Goal: Check status: Check status

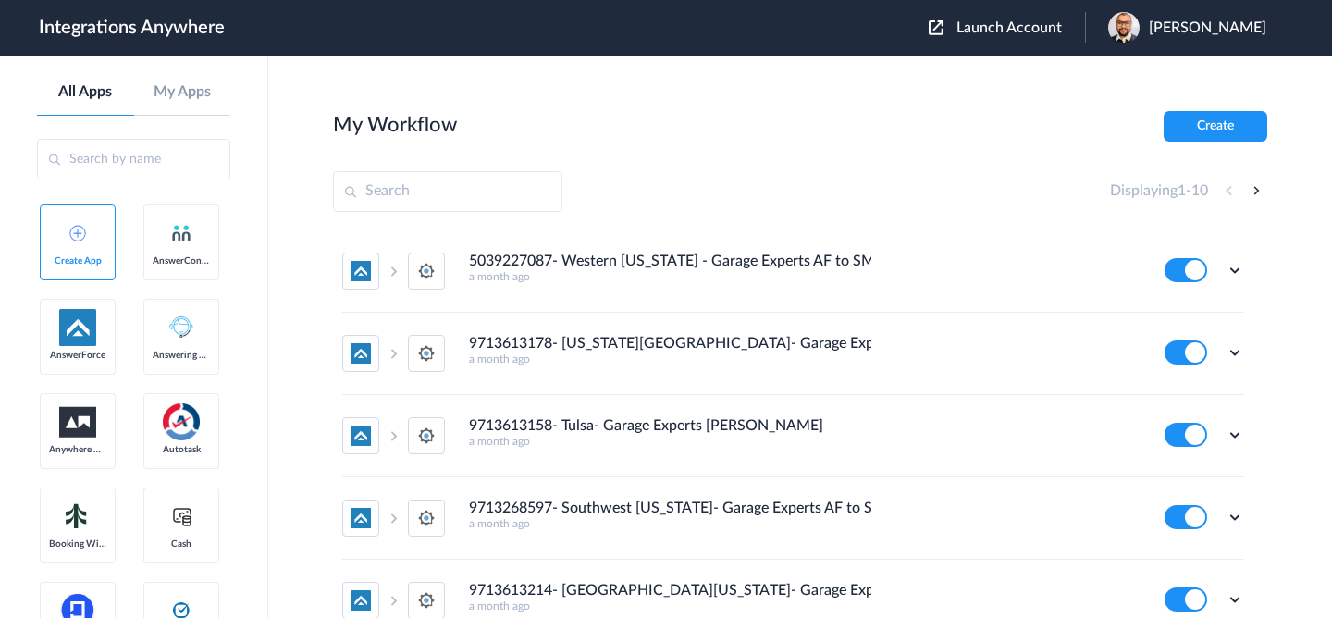
click at [484, 195] on input "text" at bounding box center [447, 191] width 229 height 41
paste input "9713468205"
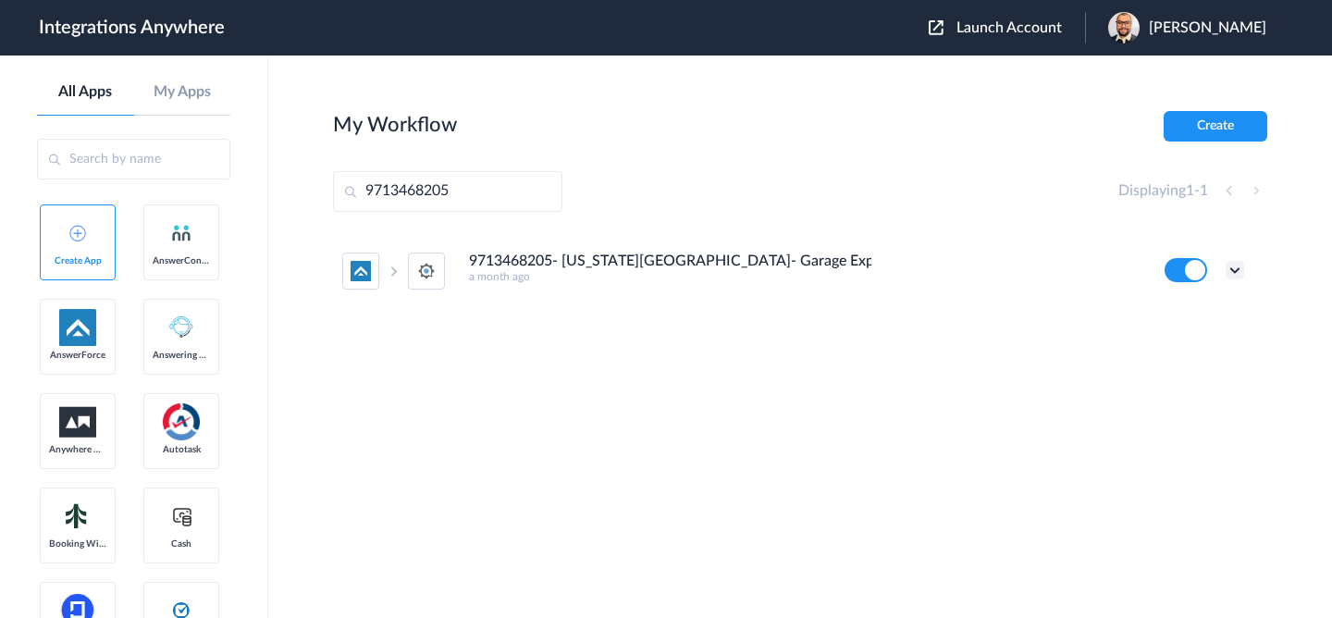
type input "9713468205"
click at [1240, 266] on icon at bounding box center [1235, 270] width 19 height 19
click at [1183, 345] on link "Task history" at bounding box center [1182, 347] width 89 height 13
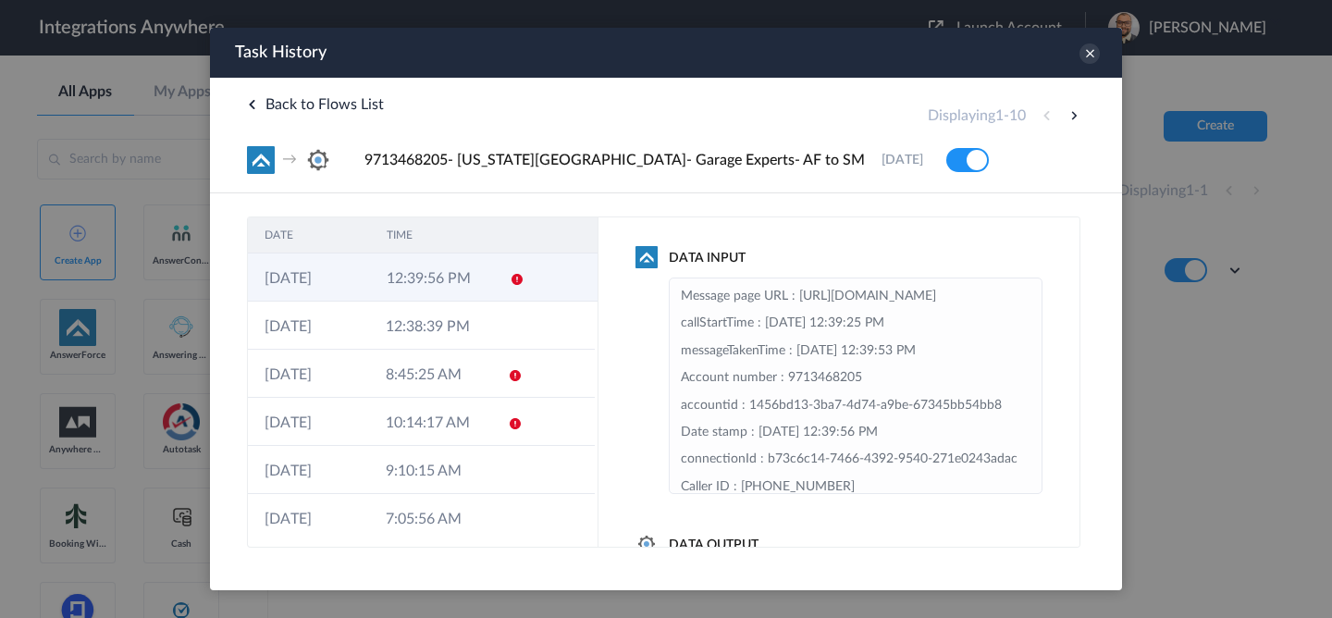
click at [441, 279] on td "12:39:56 PM" at bounding box center [431, 278] width 122 height 48
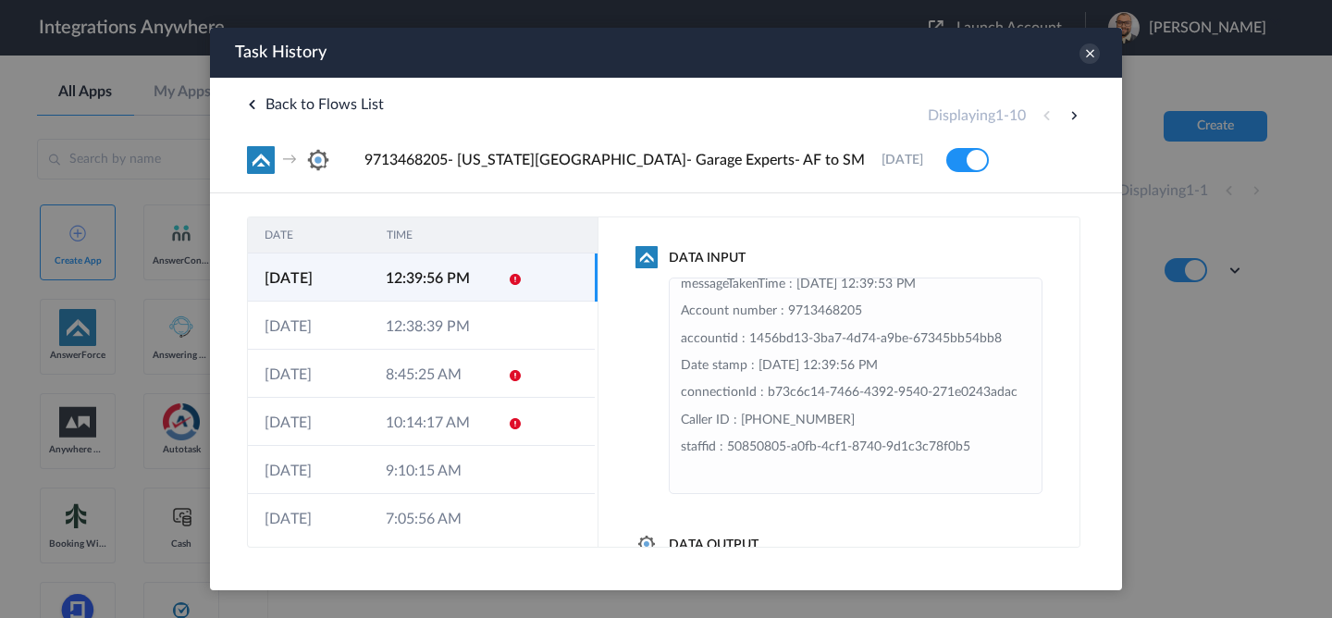
scroll to position [114, 0]
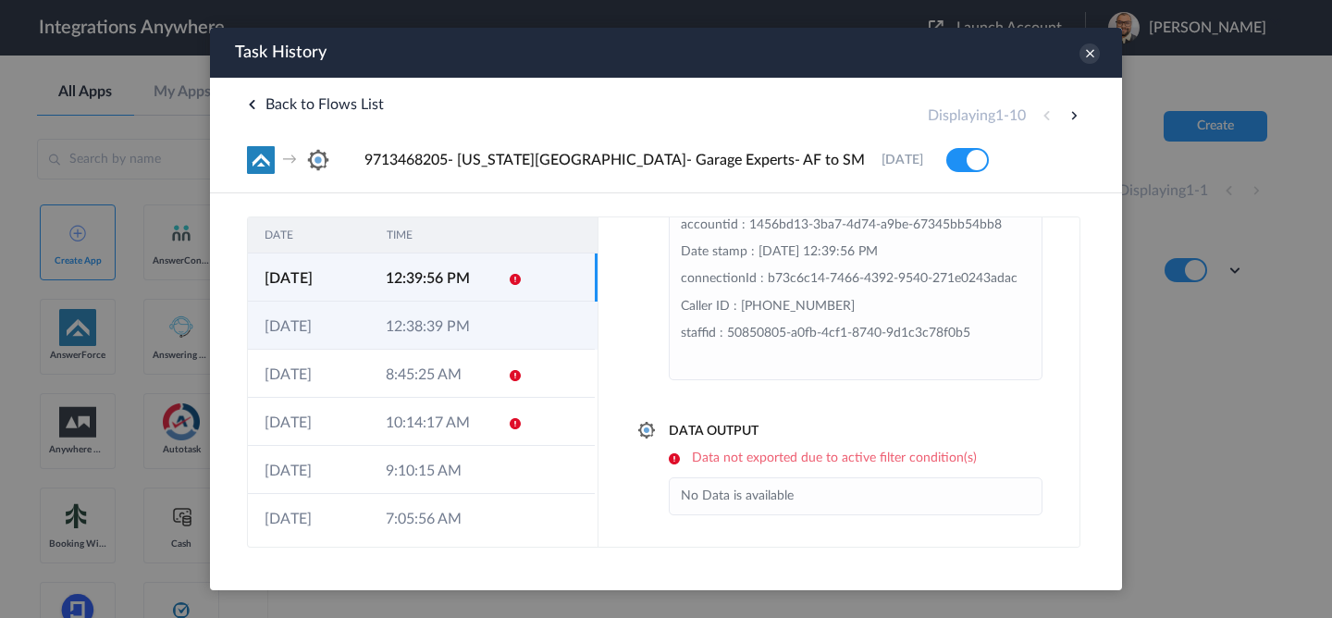
click at [489, 335] on td "12:38:39 PM" at bounding box center [429, 326] width 121 height 48
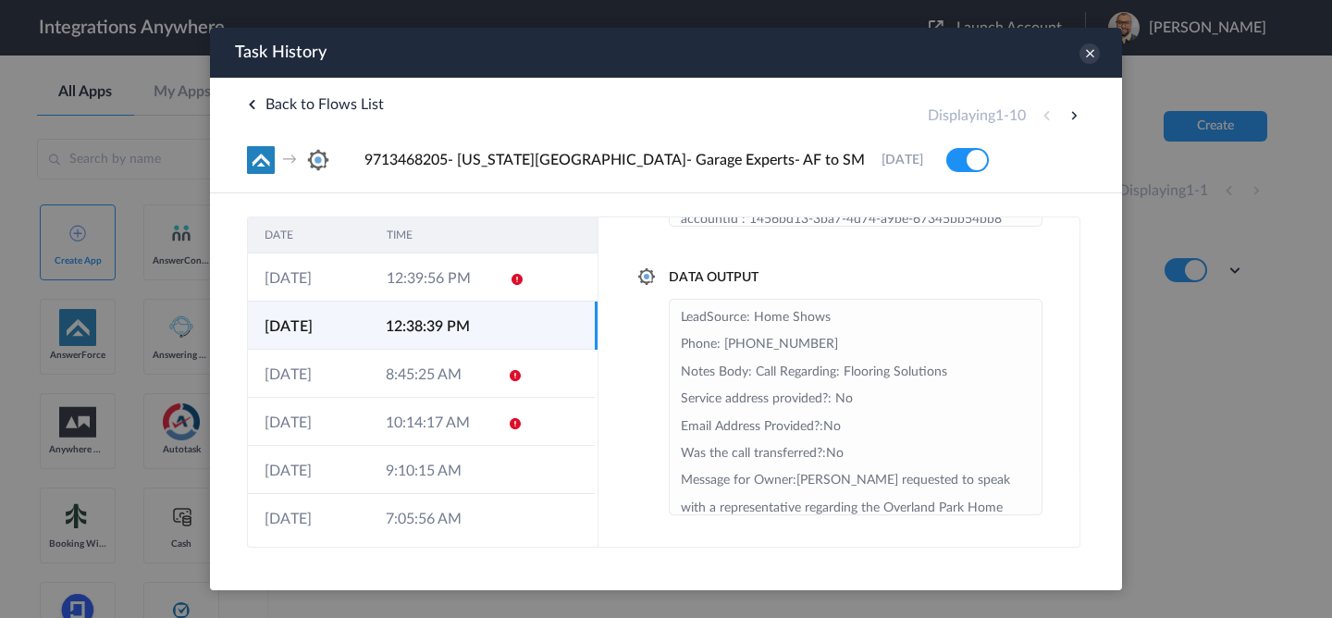
scroll to position [93, 0]
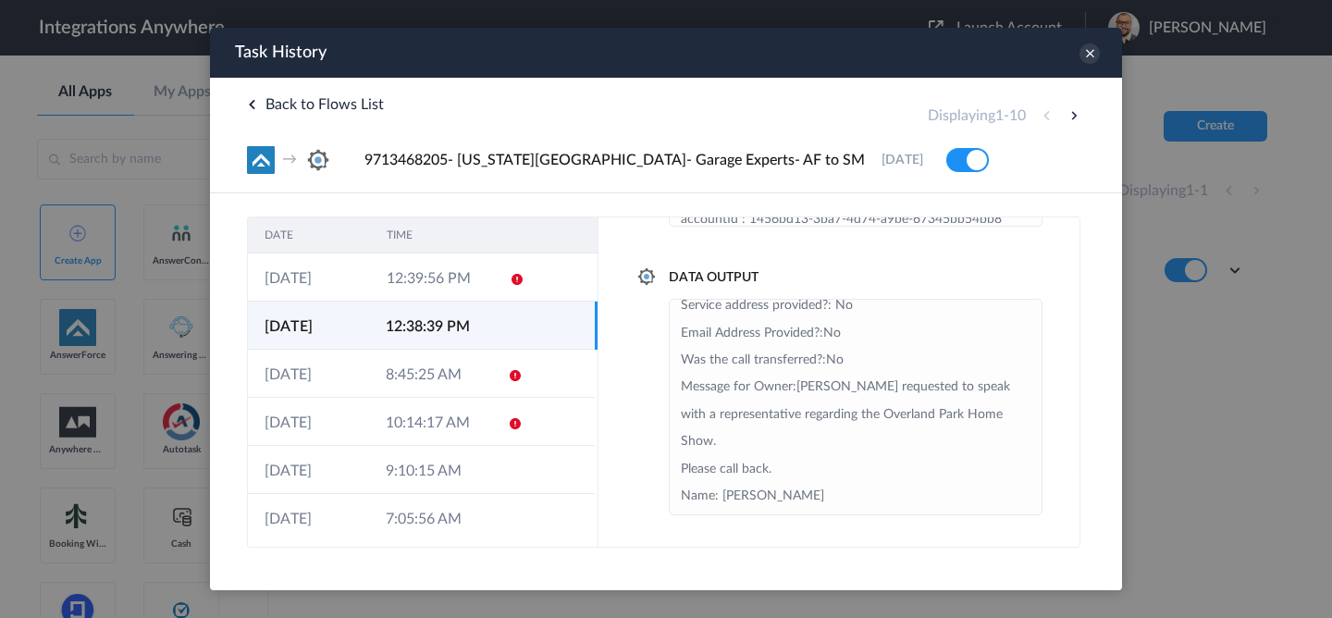
click at [471, 305] on td "12:38:39 PM" at bounding box center [429, 326] width 121 height 48
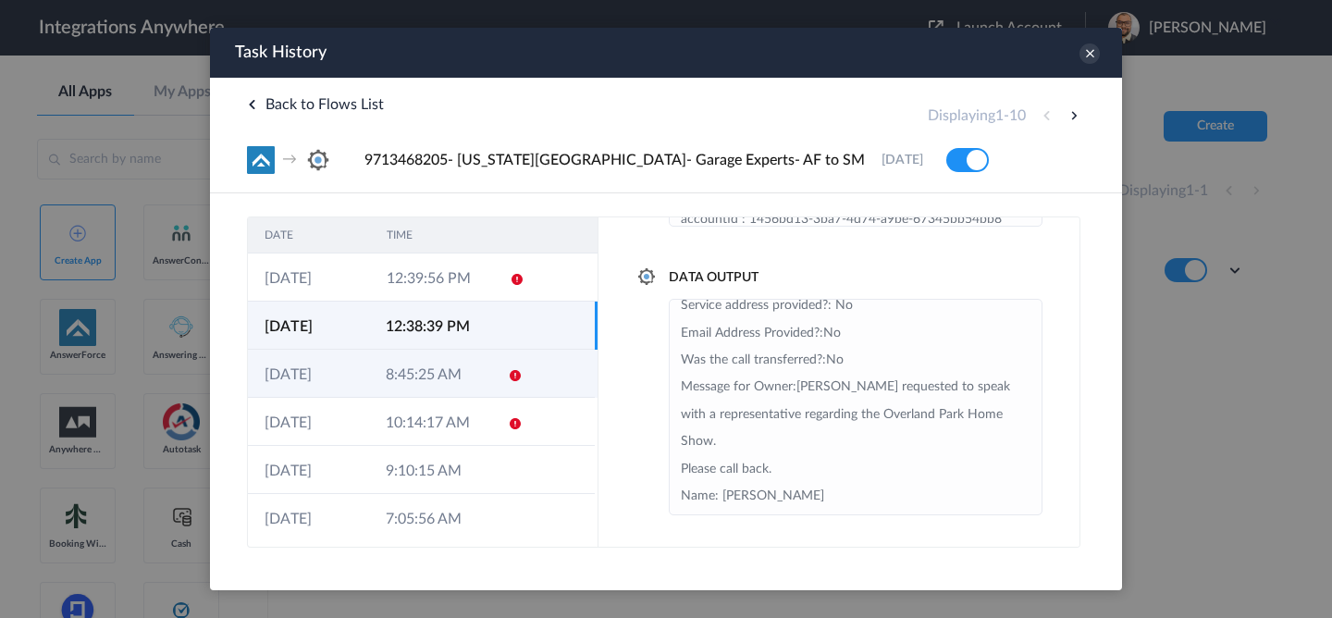
click at [466, 363] on td "8:45:25 AM" at bounding box center [429, 374] width 121 height 48
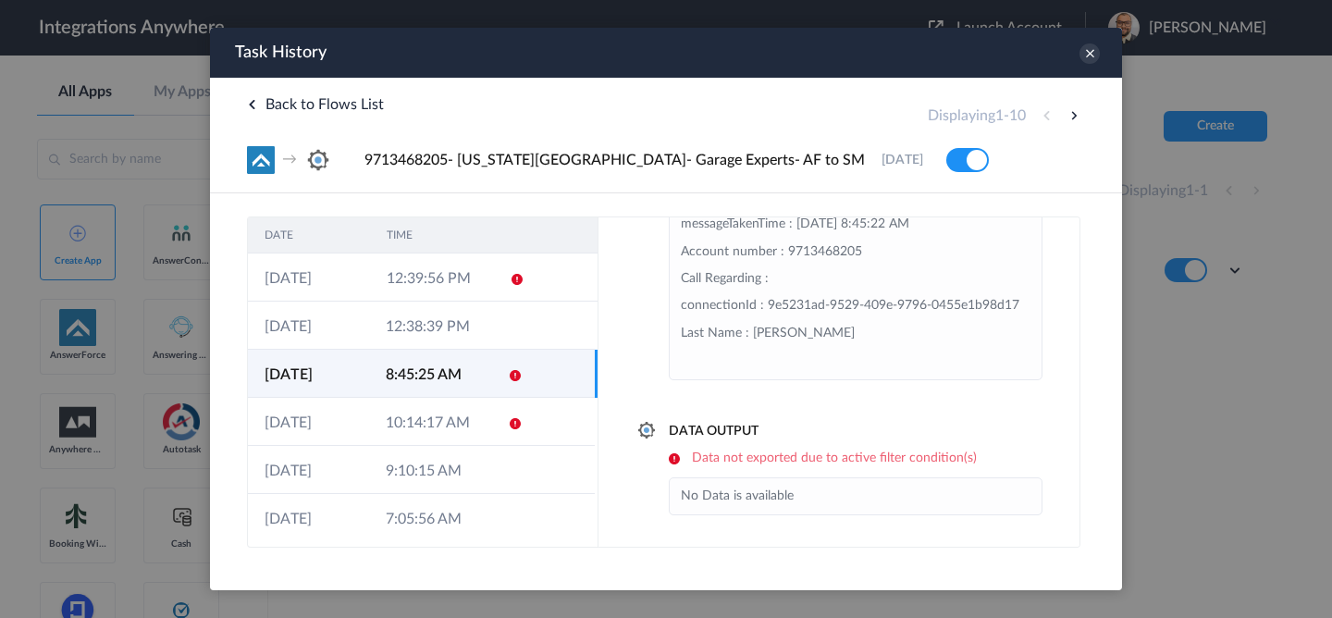
scroll to position [339, 0]
drag, startPoint x: 675, startPoint y: 458, endPoint x: 956, endPoint y: 464, distance: 281.4
click at [956, 464] on h6 "Data not exported due to active filter condition(s)" at bounding box center [856, 459] width 374 height 16
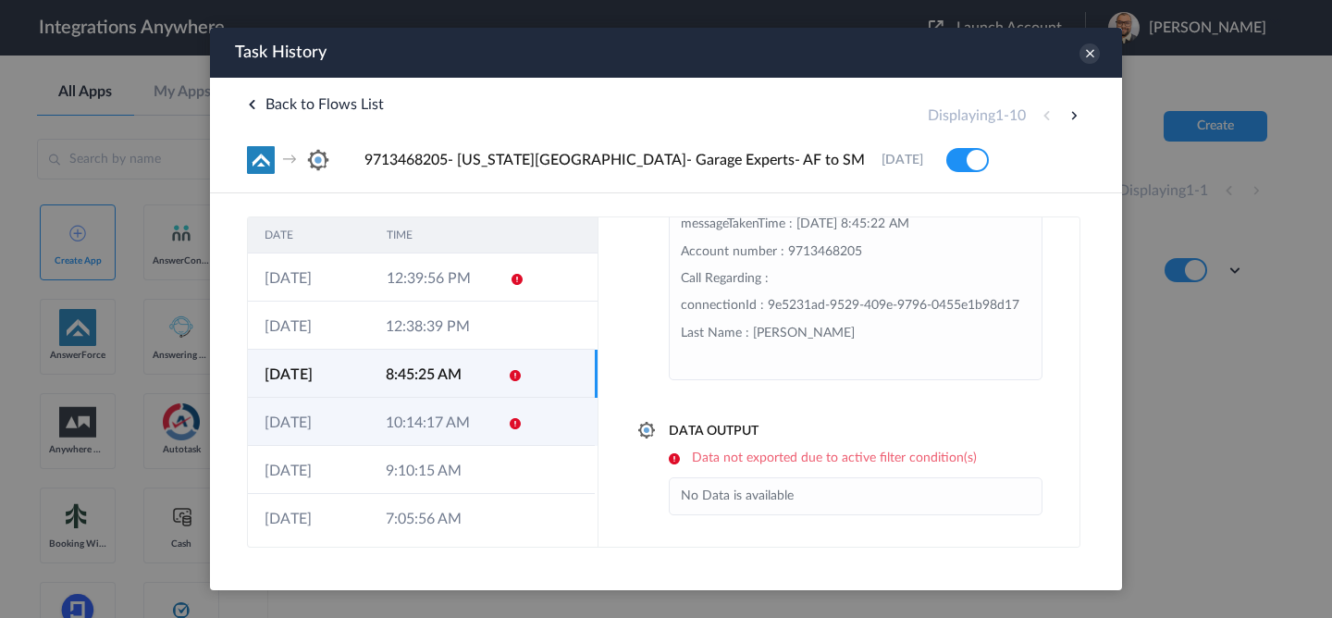
click at [463, 413] on td "10:14:17 AM" at bounding box center [429, 422] width 121 height 48
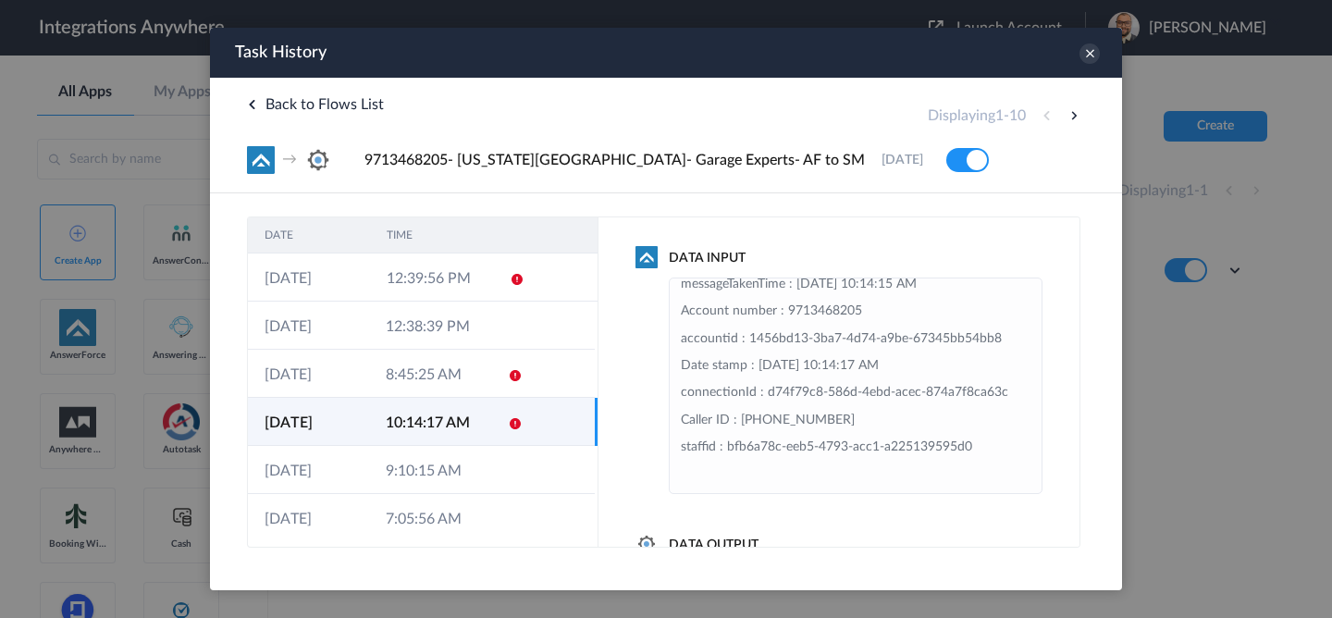
scroll to position [114, 0]
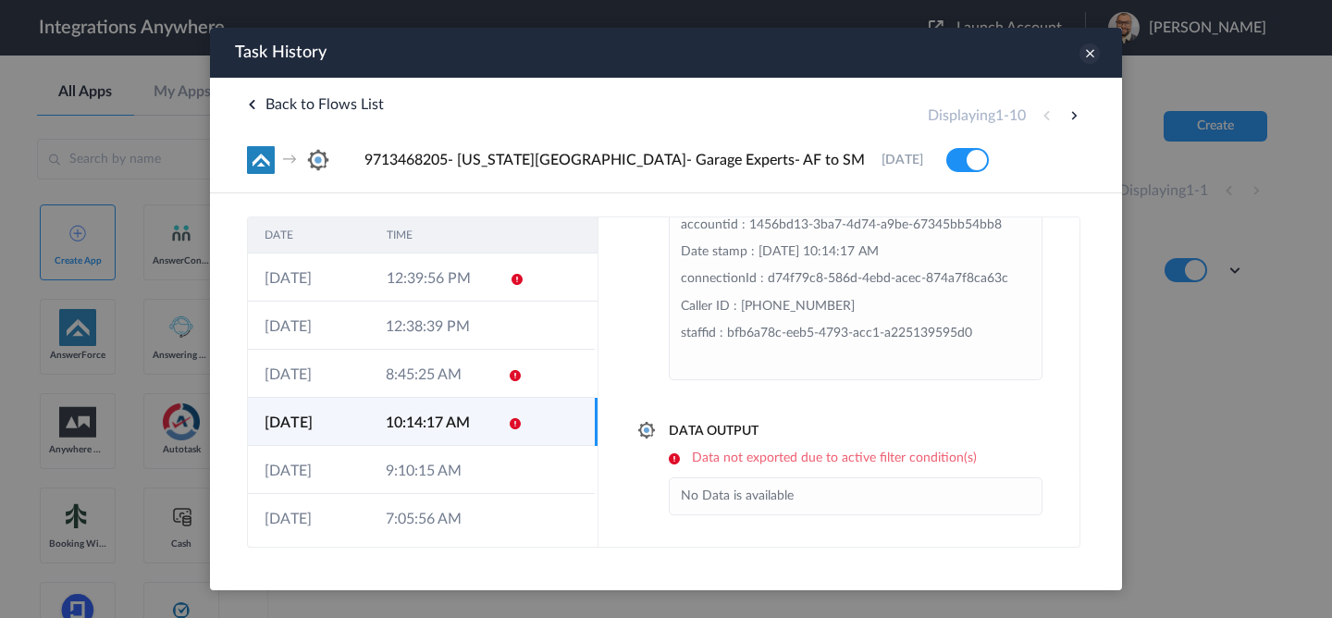
click at [1094, 54] on icon at bounding box center [1090, 53] width 20 height 20
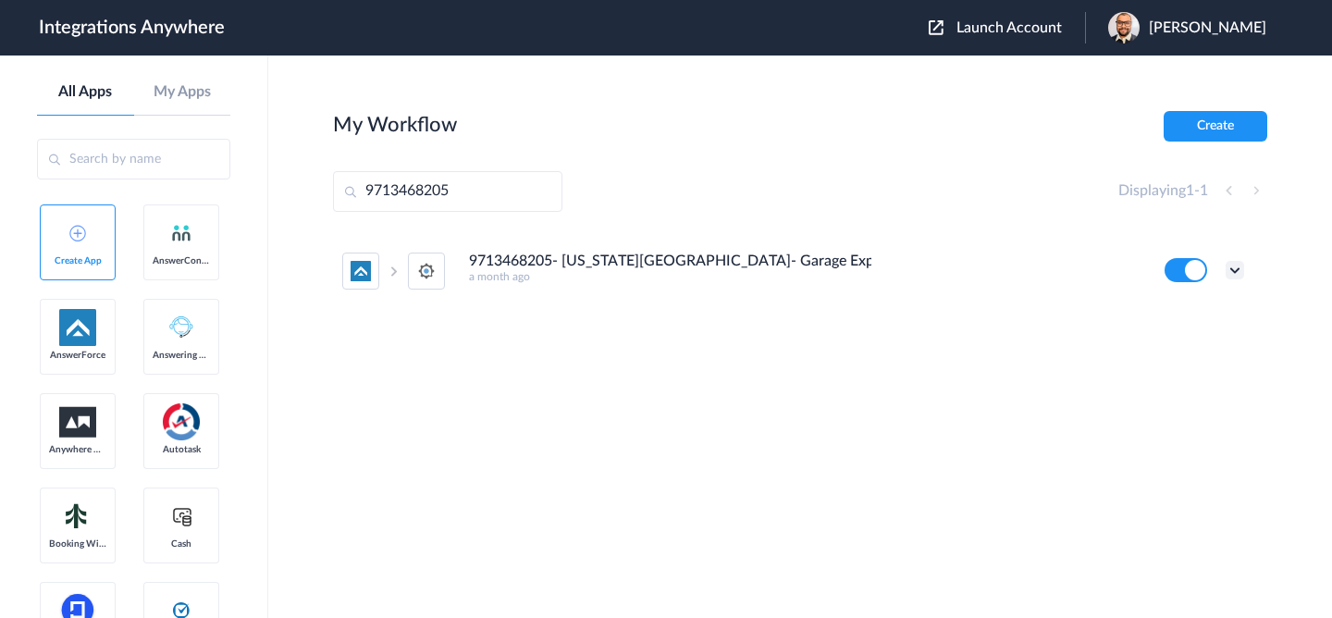
click at [1237, 268] on icon at bounding box center [1235, 270] width 19 height 19
click at [1191, 308] on li "Edit" at bounding box center [1184, 313] width 120 height 34
click at [1237, 263] on icon at bounding box center [1235, 270] width 19 height 19
click at [1214, 353] on link "Task history" at bounding box center [1182, 347] width 89 height 13
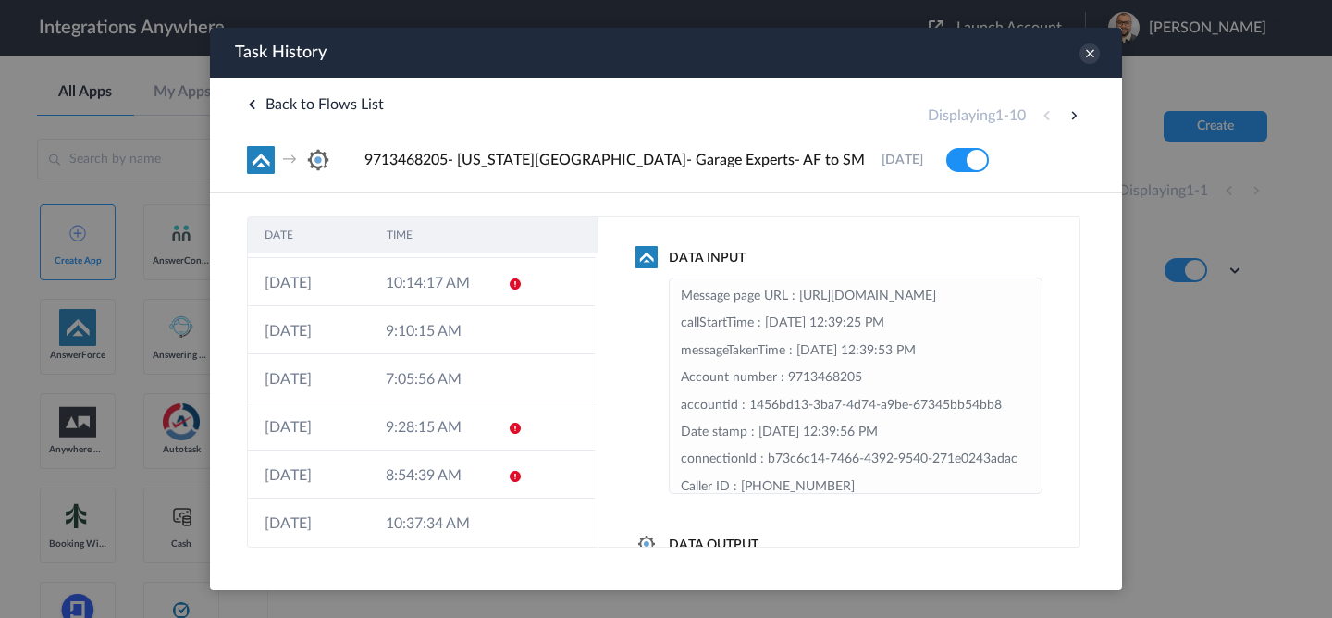
scroll to position [143, 0]
click at [452, 343] on td "9:10:15 AM" at bounding box center [429, 327] width 121 height 48
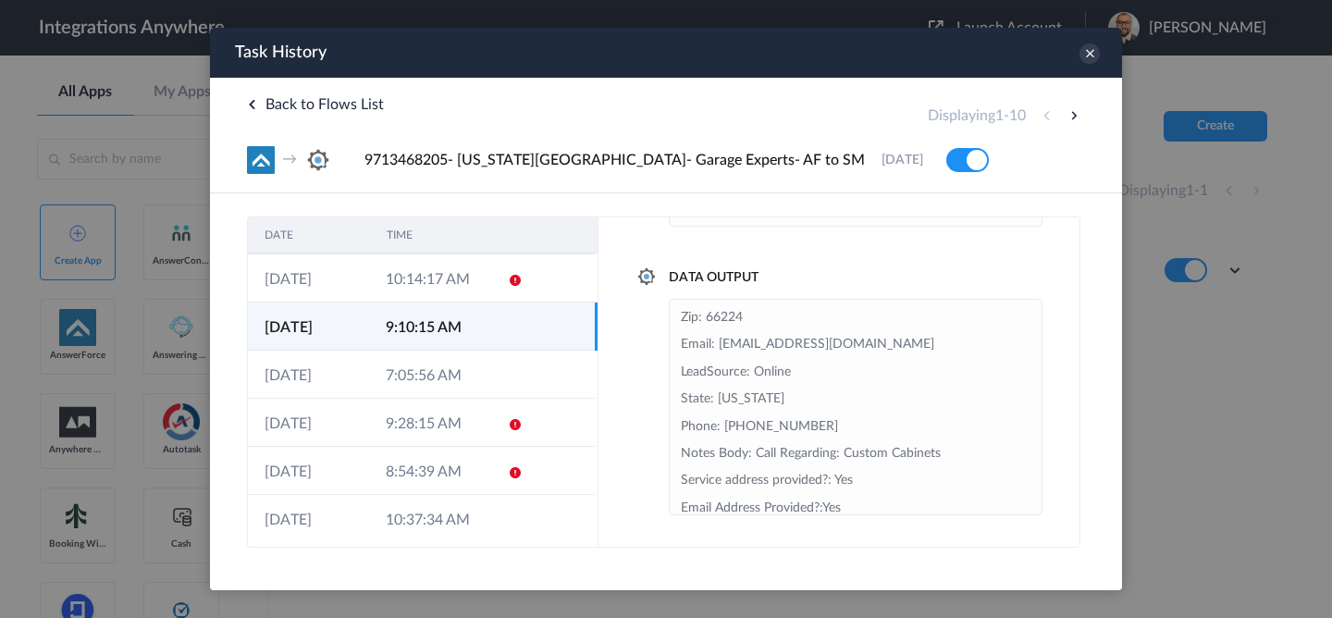
scroll to position [203, 0]
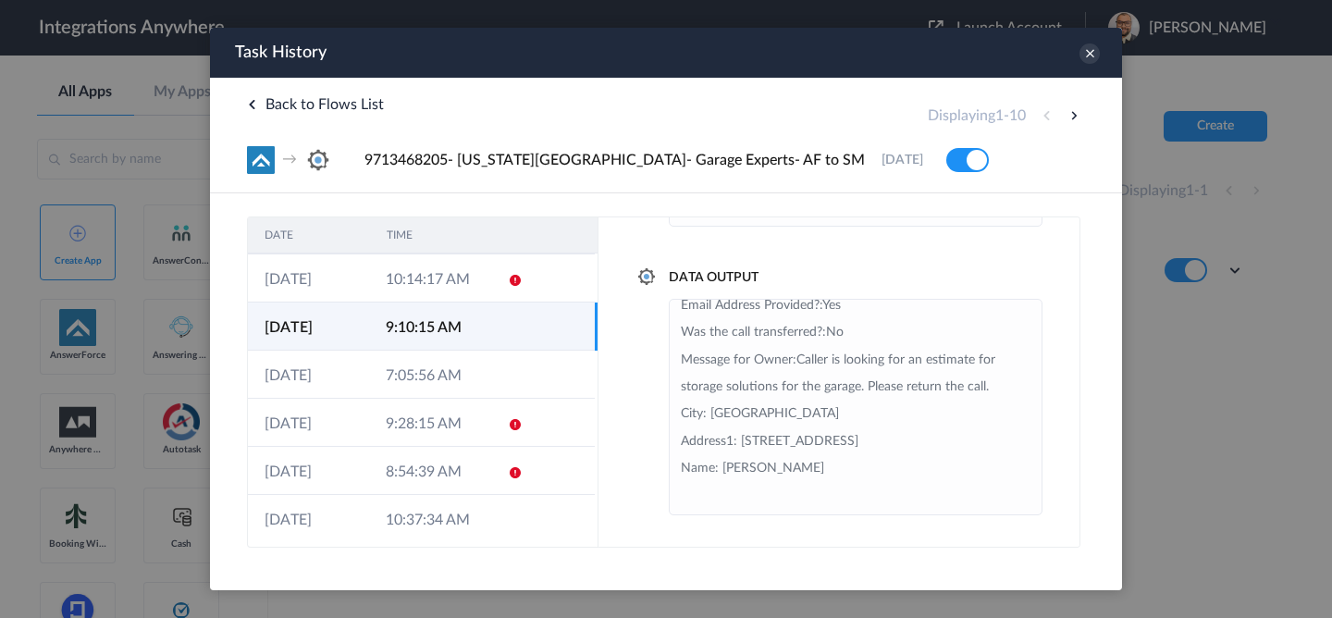
drag, startPoint x: 834, startPoint y: 470, endPoint x: 687, endPoint y: 470, distance: 146.2
click at [687, 470] on li "Zip: 66224 Email: [EMAIL_ADDRESS][DOMAIN_NAME] LeadSource: Online State: [US_ST…" at bounding box center [856, 306] width 350 height 408
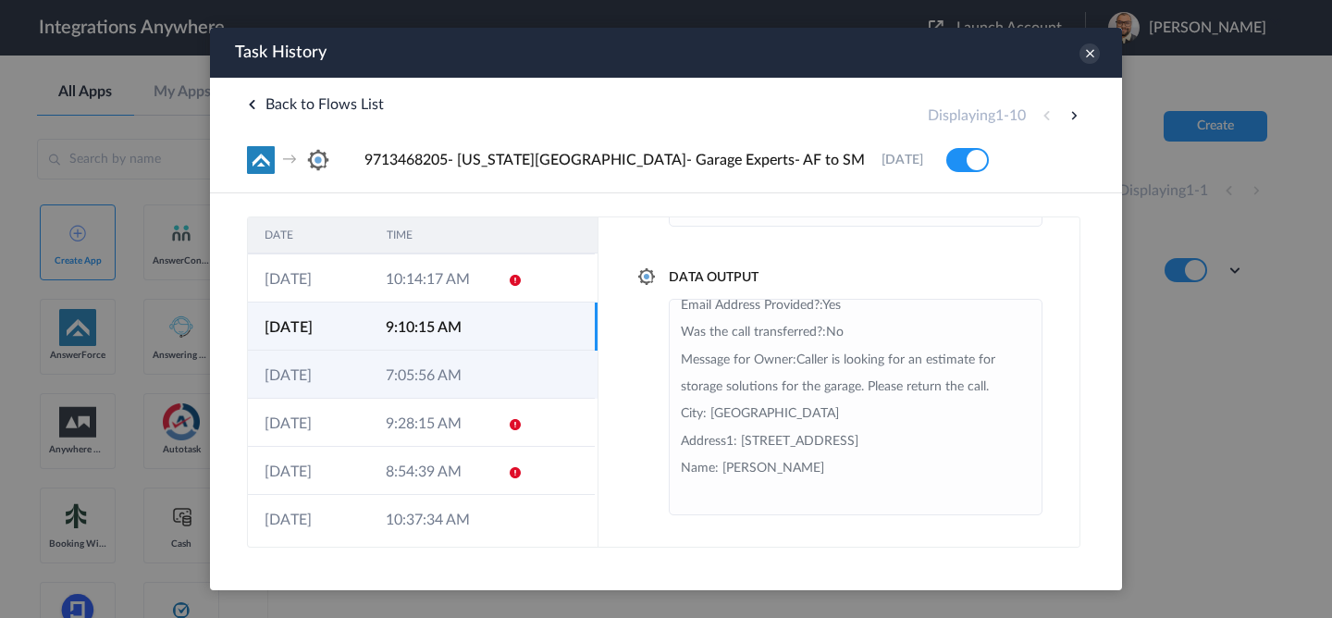
click at [481, 366] on td "7:05:56 AM" at bounding box center [429, 375] width 121 height 48
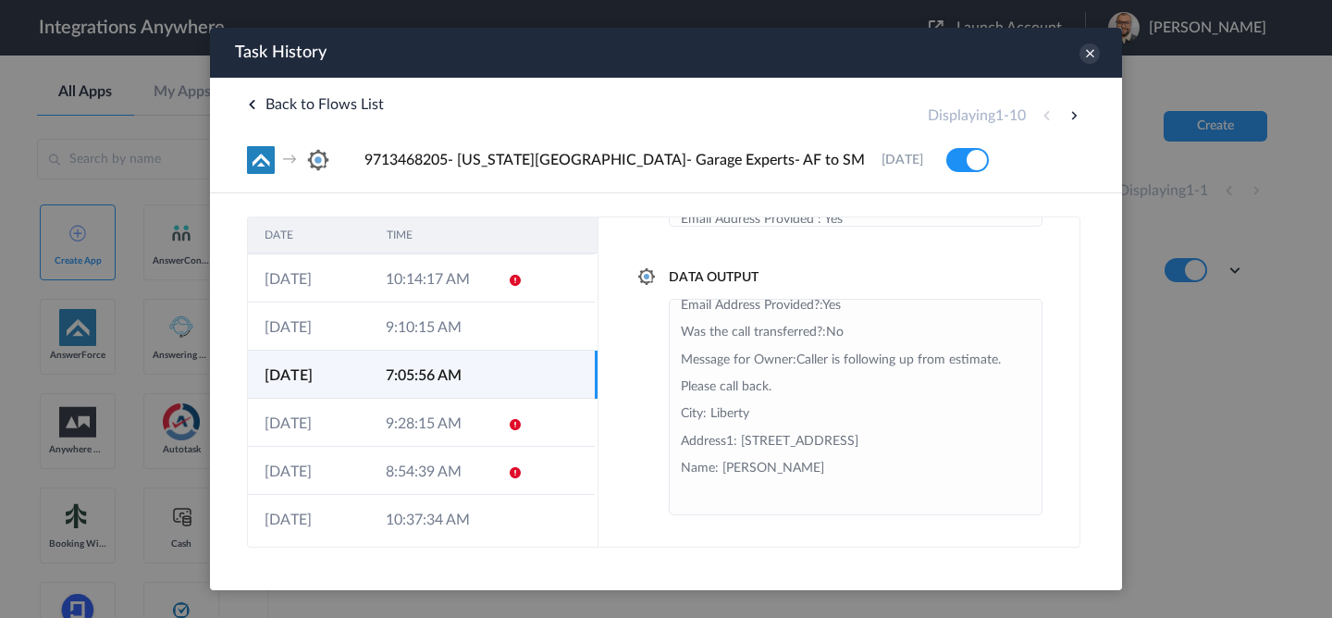
drag, startPoint x: 809, startPoint y: 476, endPoint x: 663, endPoint y: 471, distance: 145.3
click at [663, 471] on div "Data Output Zip: 64068 Email: [EMAIL_ADDRESS][DOMAIN_NAME] LeadSource: Existing…" at bounding box center [839, 391] width 407 height 247
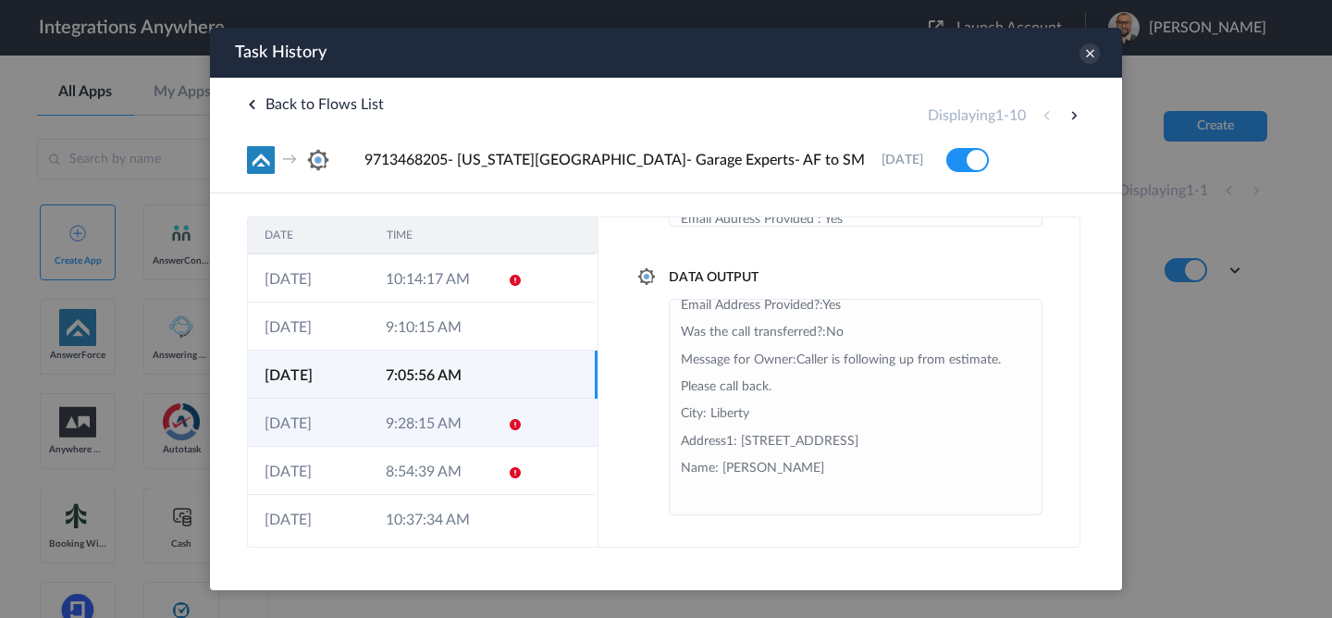
click at [483, 419] on td "9:28:15 AM" at bounding box center [429, 423] width 121 height 48
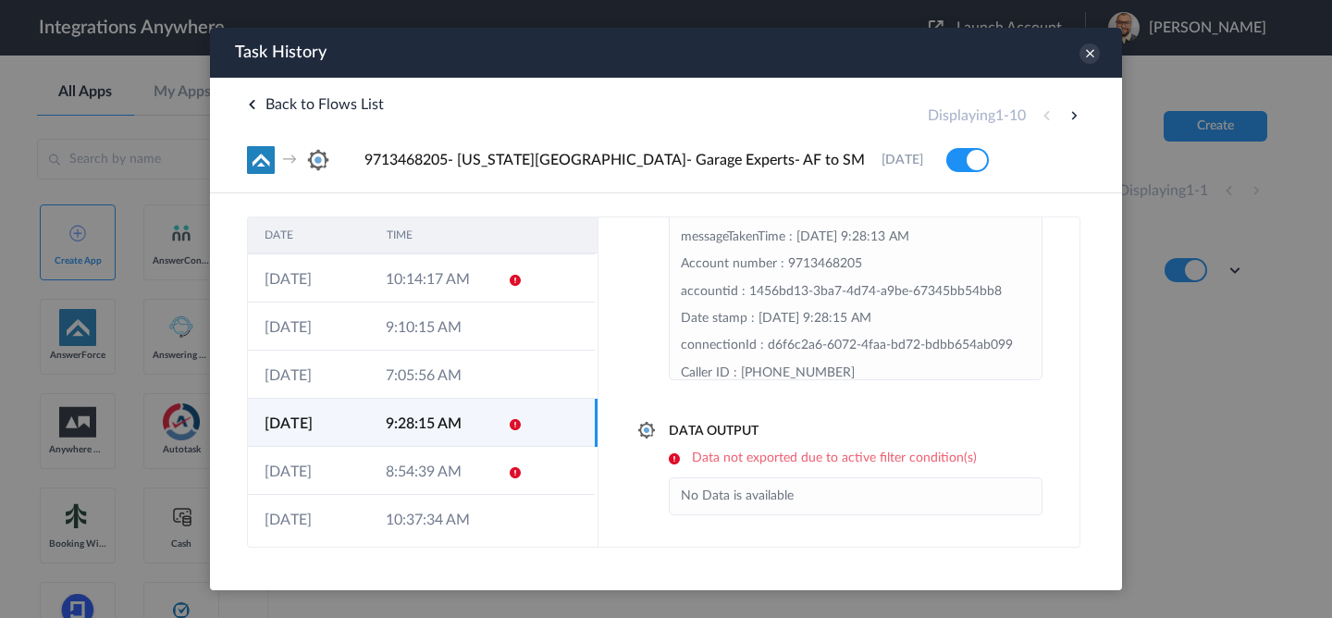
scroll to position [114, 0]
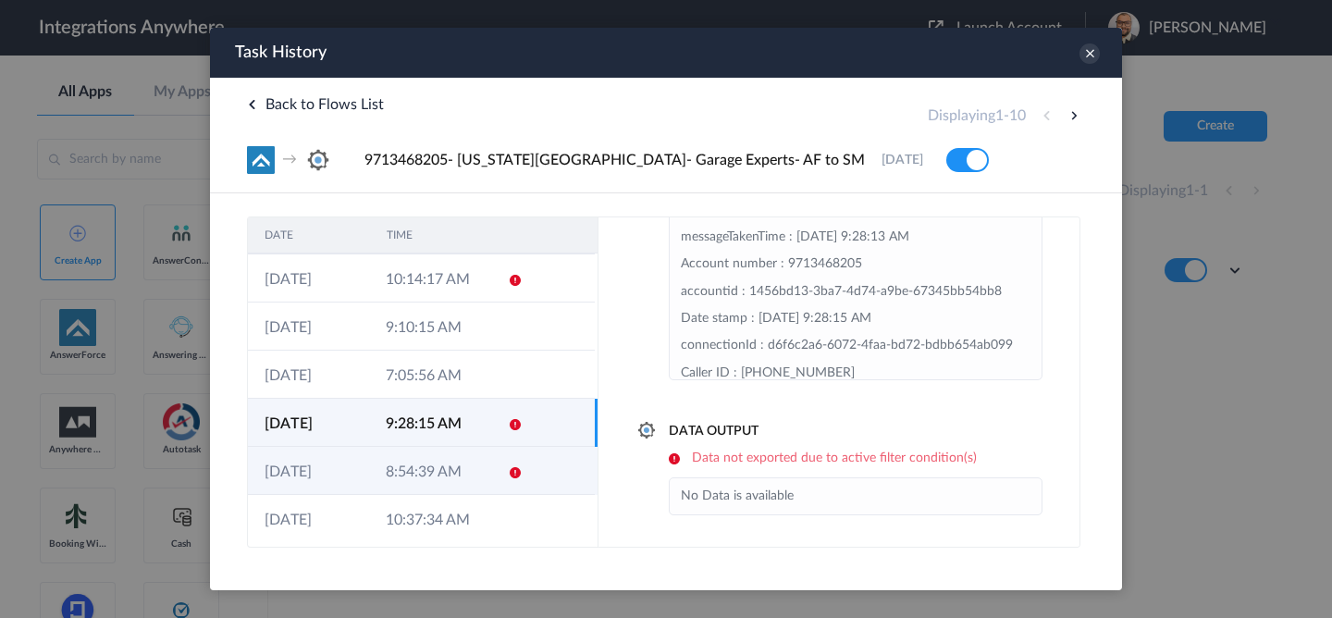
click at [469, 468] on td "8:54:39 AM" at bounding box center [429, 471] width 121 height 48
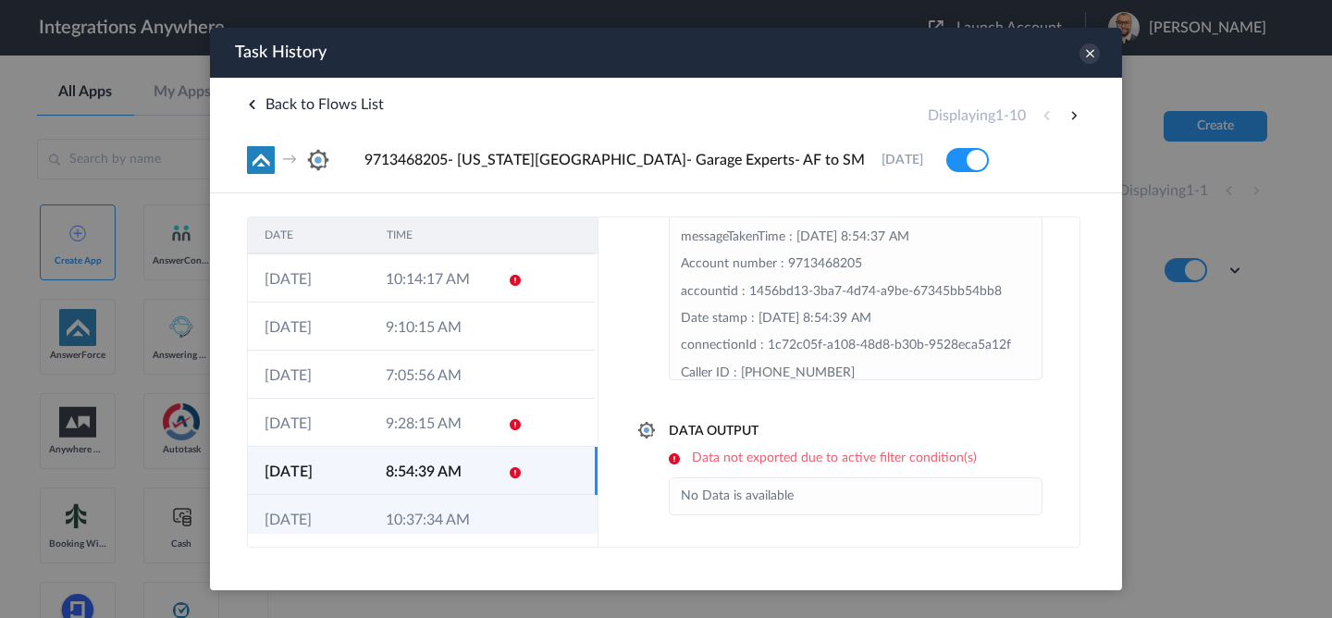
click at [465, 510] on td "10:37:34 AM" at bounding box center [429, 519] width 121 height 48
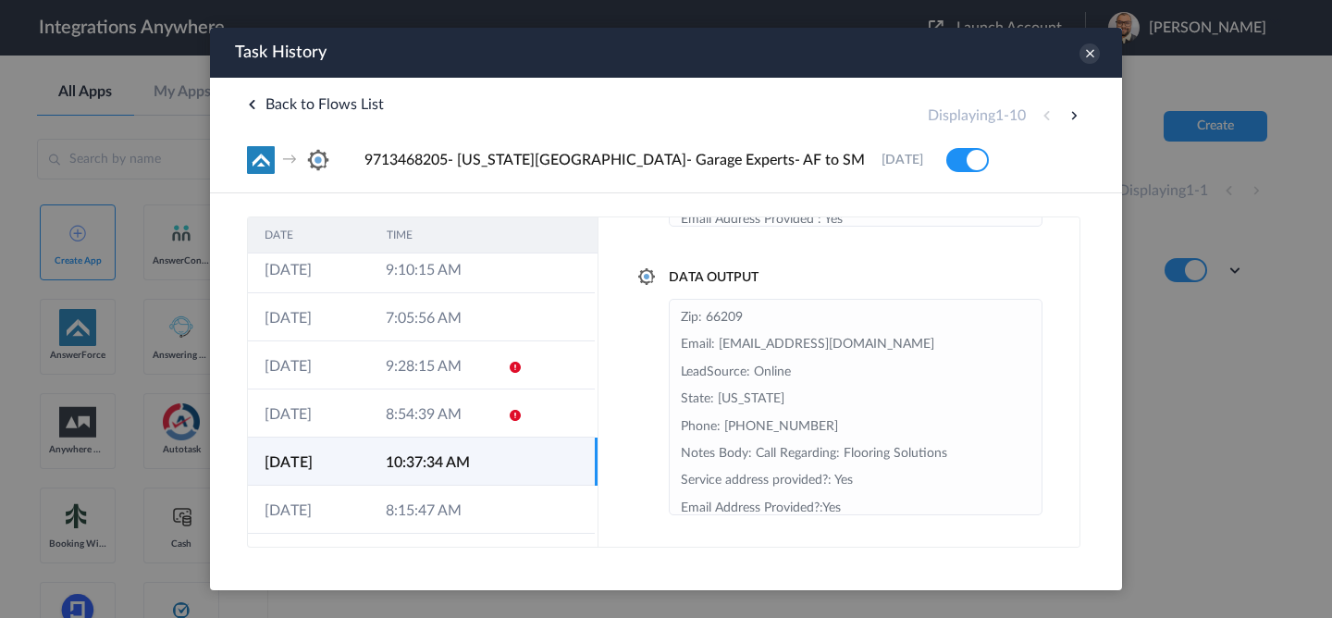
scroll to position [203, 0]
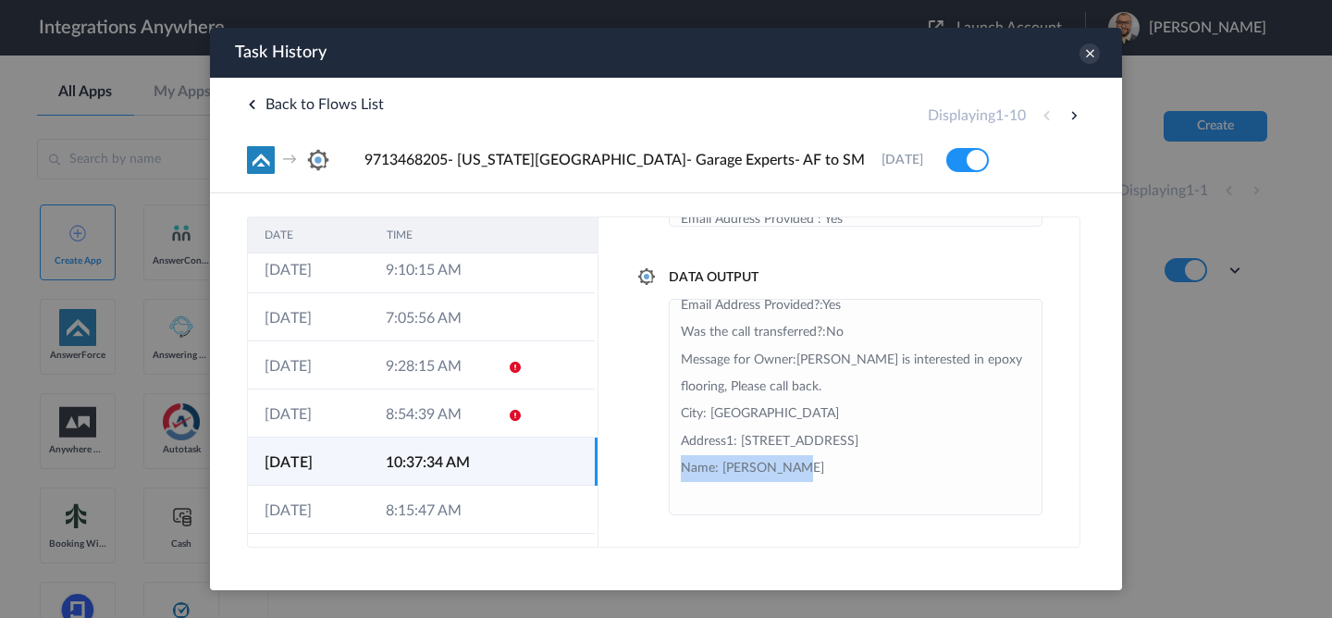
drag, startPoint x: 786, startPoint y: 474, endPoint x: 670, endPoint y: 474, distance: 115.7
click at [670, 474] on ul "Zip: 66209 Email: [EMAIL_ADDRESS][DOMAIN_NAME] LeadSource: Online State: [US_ST…" at bounding box center [856, 407] width 374 height 217
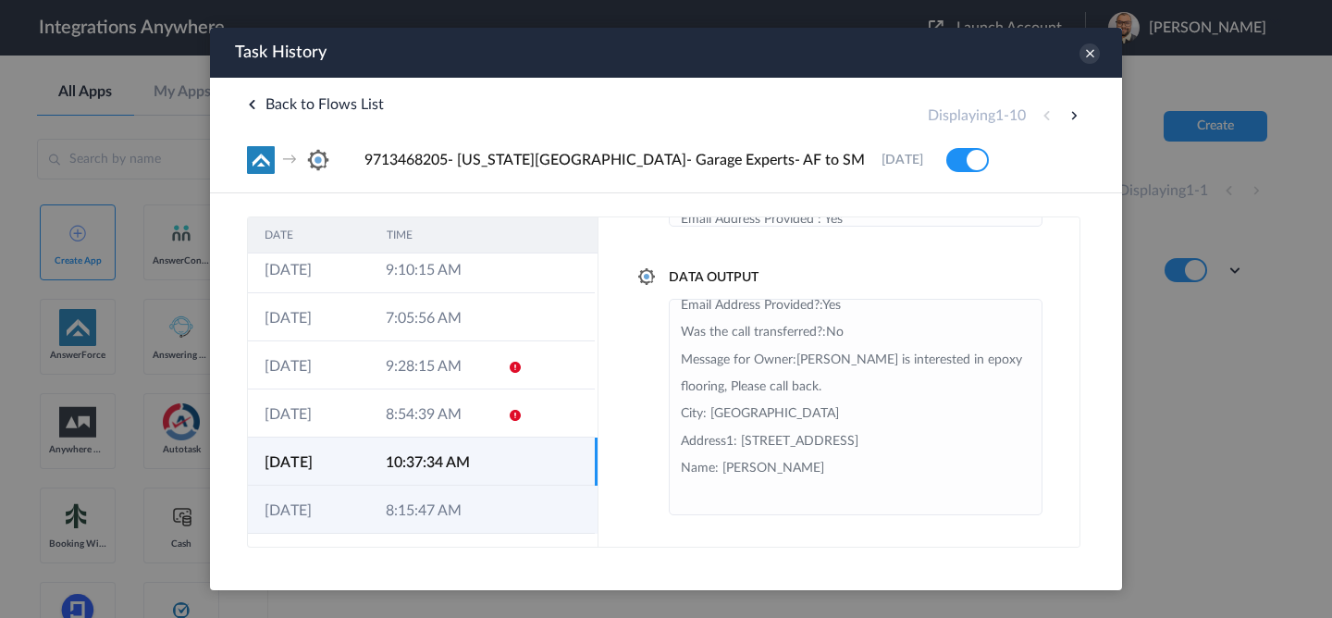
click at [484, 525] on td "8:15:47 AM" at bounding box center [429, 510] width 121 height 48
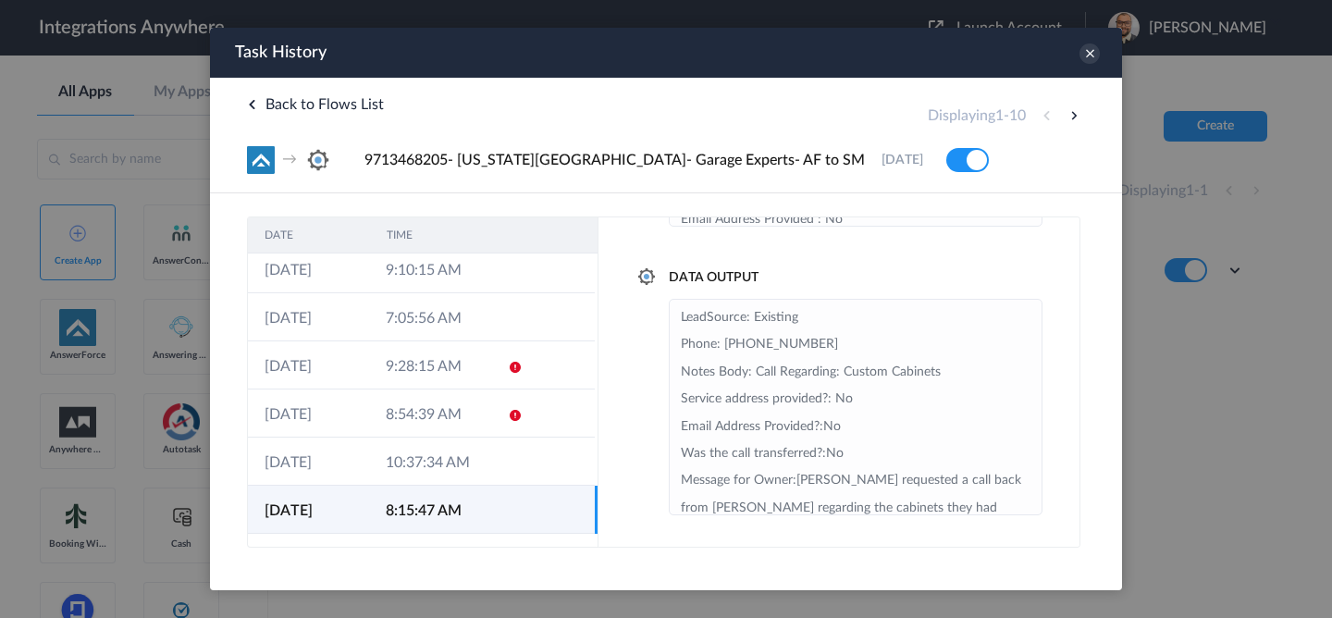
scroll to position [93, 0]
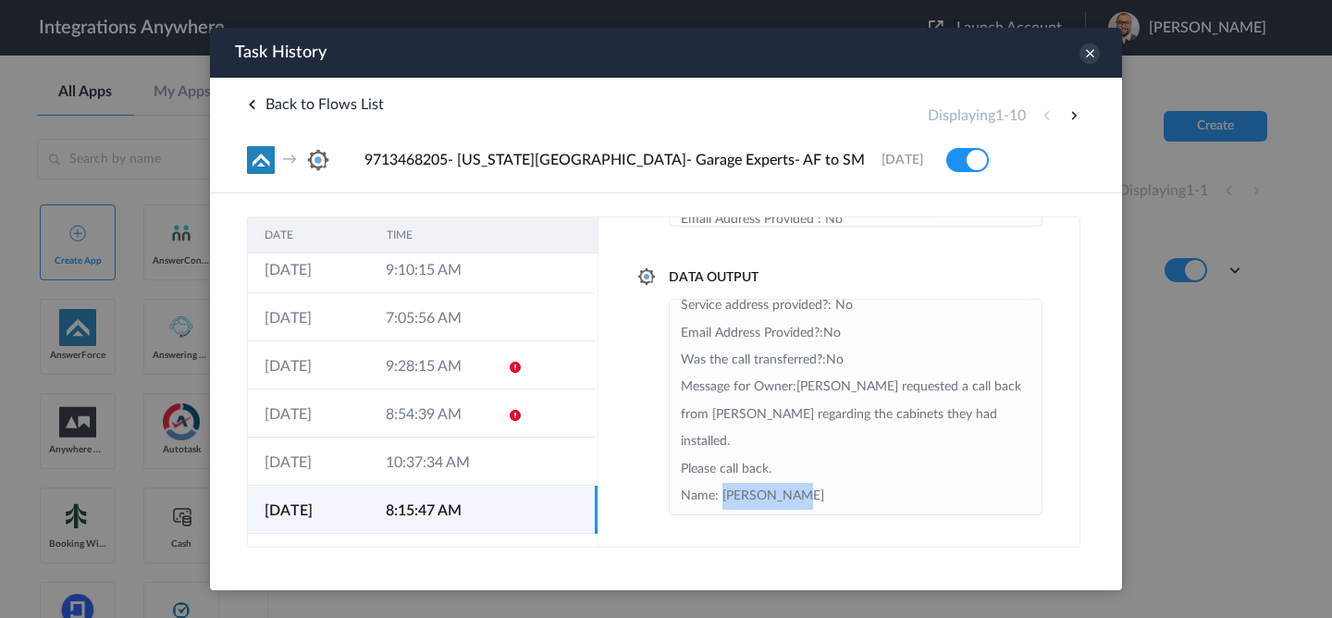
drag, startPoint x: 779, startPoint y: 475, endPoint x: 723, endPoint y: 475, distance: 56.4
click at [723, 475] on li "LeadSource: Existing Phone: [PHONE_NUMBER] Notes Body: Call Regarding: Custom C…" at bounding box center [856, 374] width 350 height 327
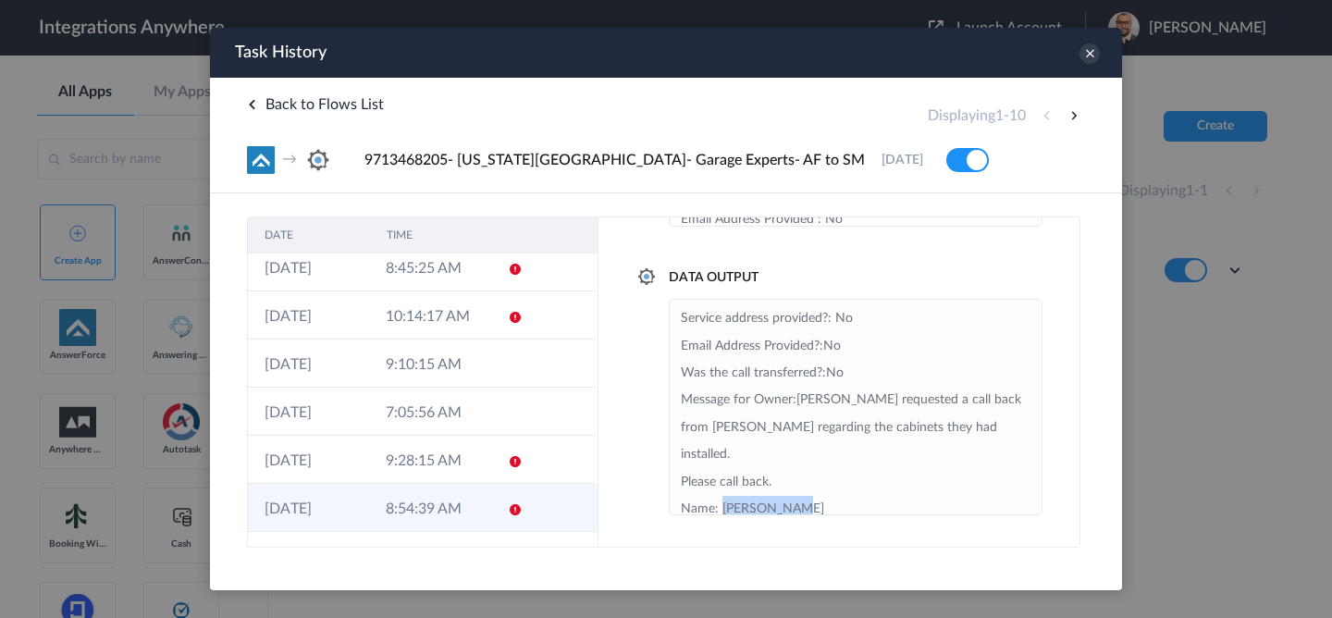
scroll to position [105, 0]
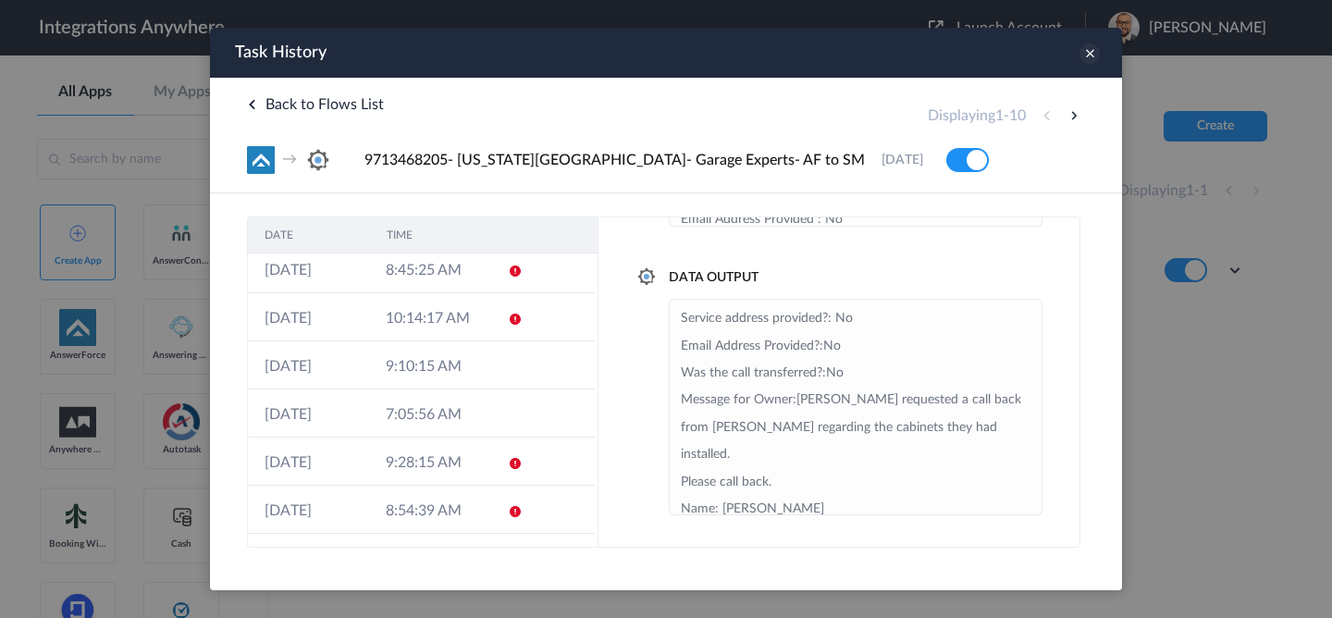
click at [1095, 62] on icon at bounding box center [1090, 53] width 20 height 20
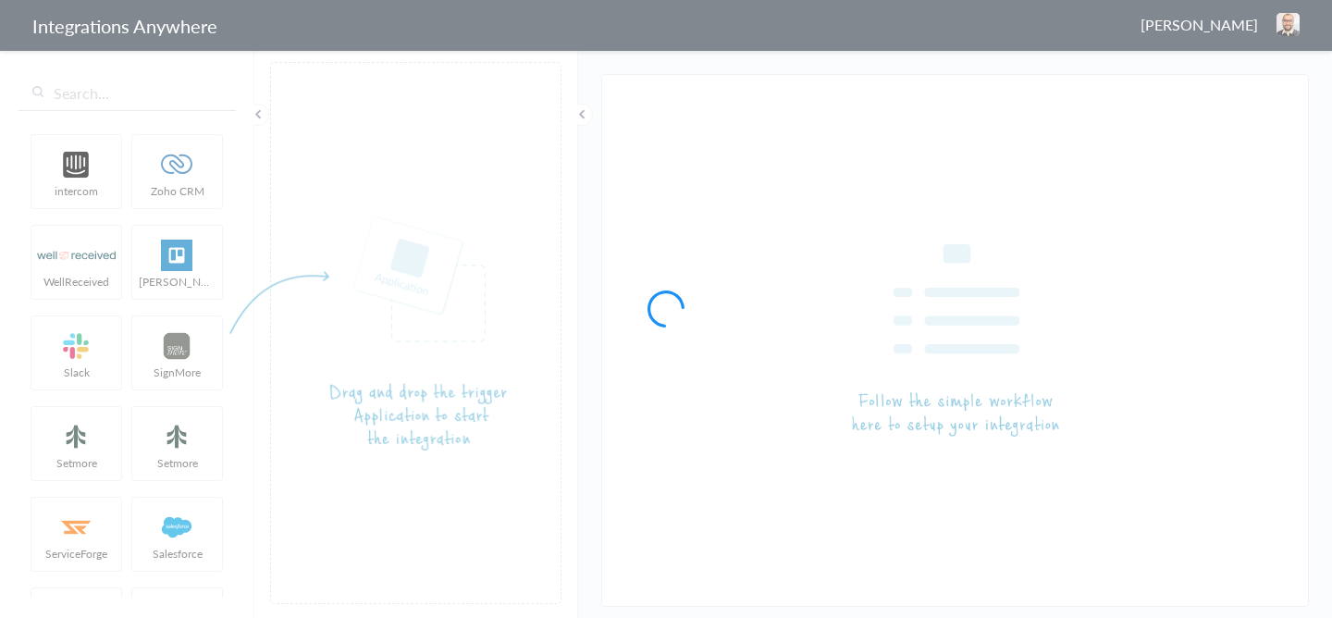
type input "9713468205- [US_STATE][GEOGRAPHIC_DATA]- Garage Experts- AF to SM"
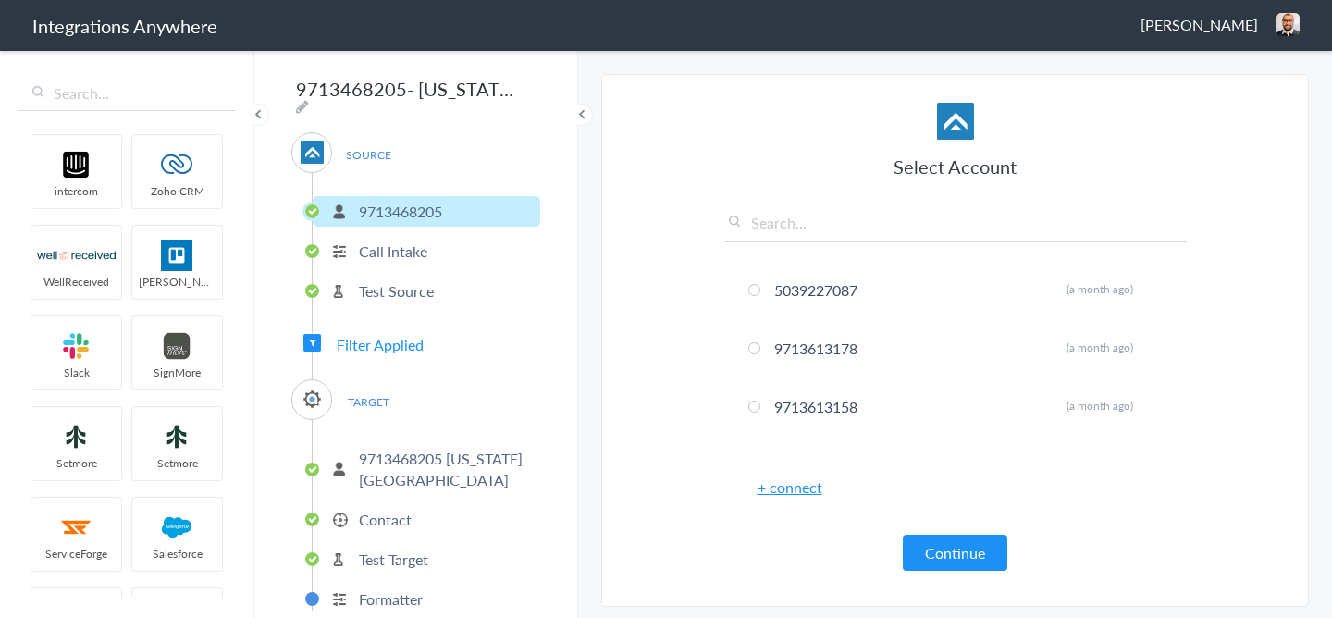
click at [389, 334] on span "Filter Applied" at bounding box center [380, 344] width 87 height 21
